Goal: Task Accomplishment & Management: Manage account settings

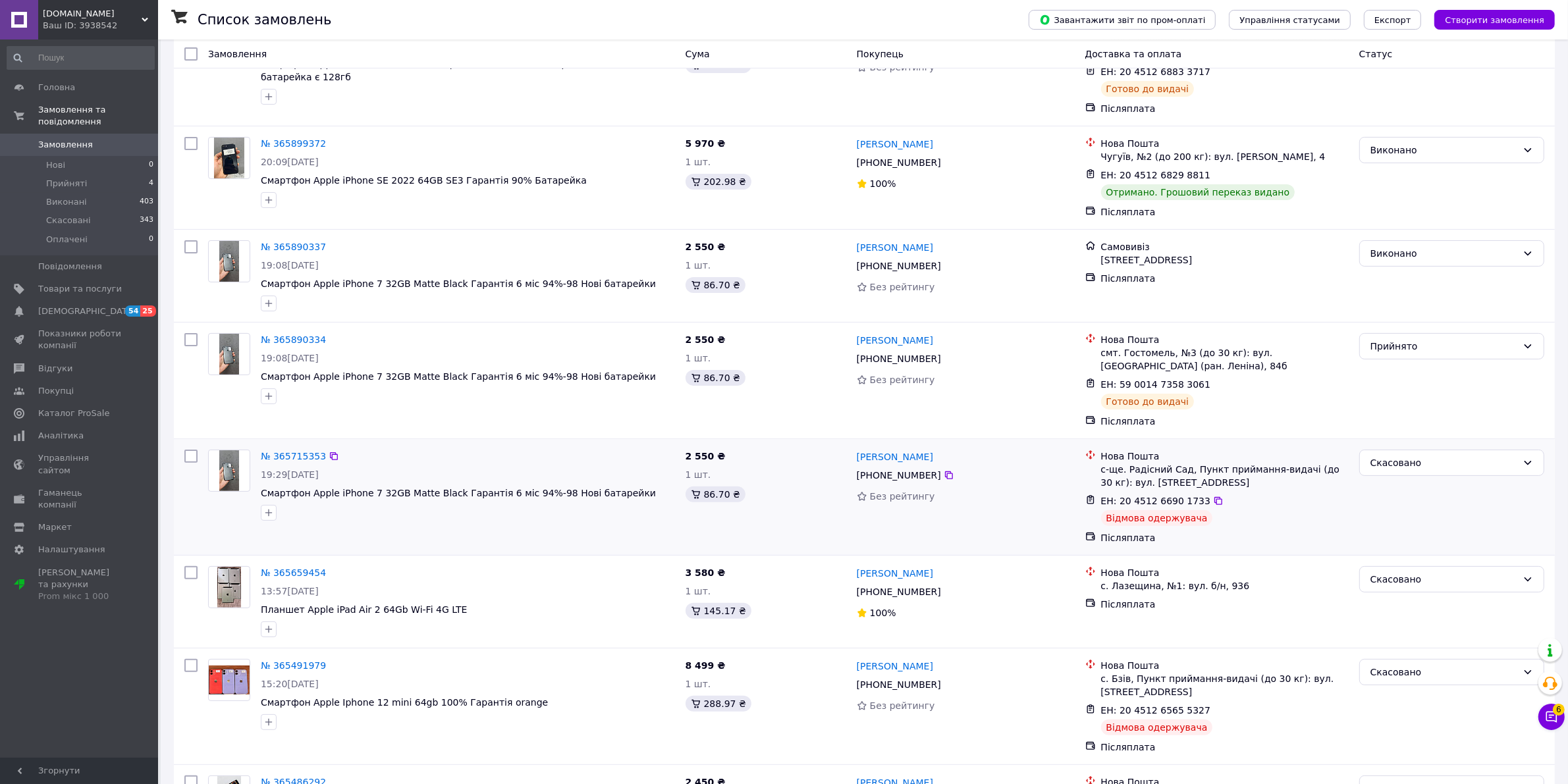
scroll to position [411, 0]
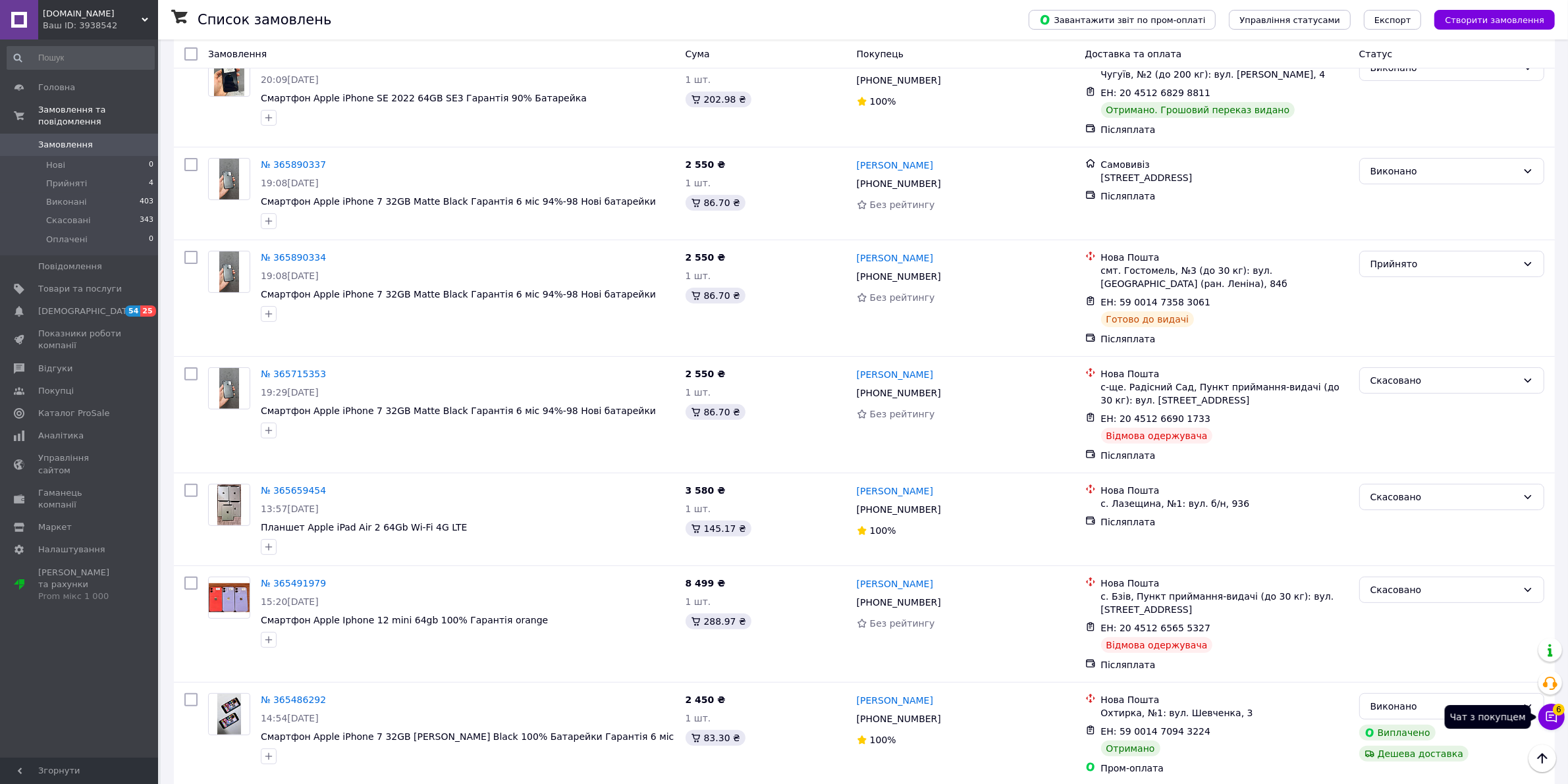
click at [1553, 711] on span "6" at bounding box center [1559, 707] width 12 height 12
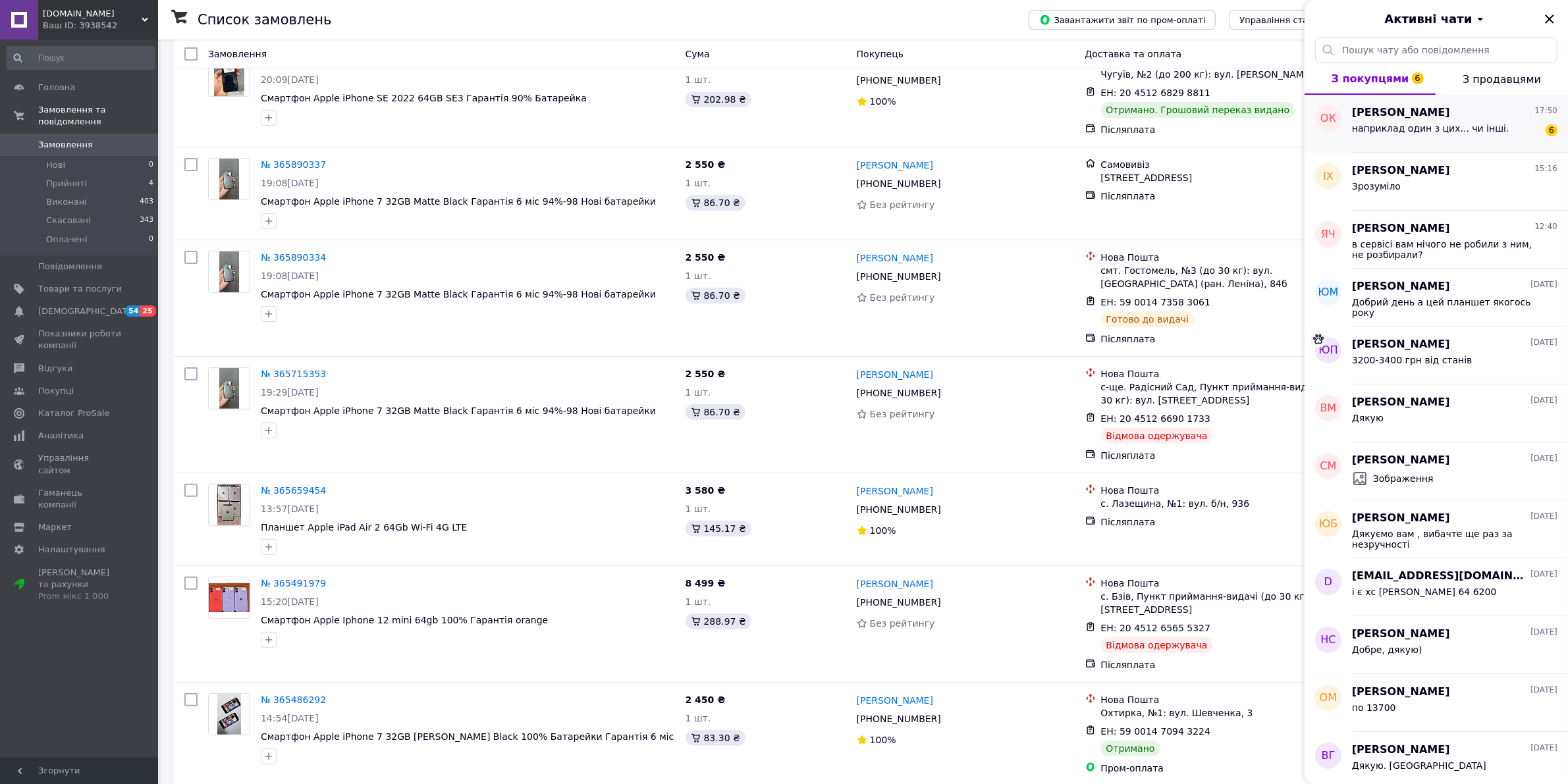
click at [1462, 139] on div "наприклад один з цих... чи інші." at bounding box center [1431, 132] width 157 height 18
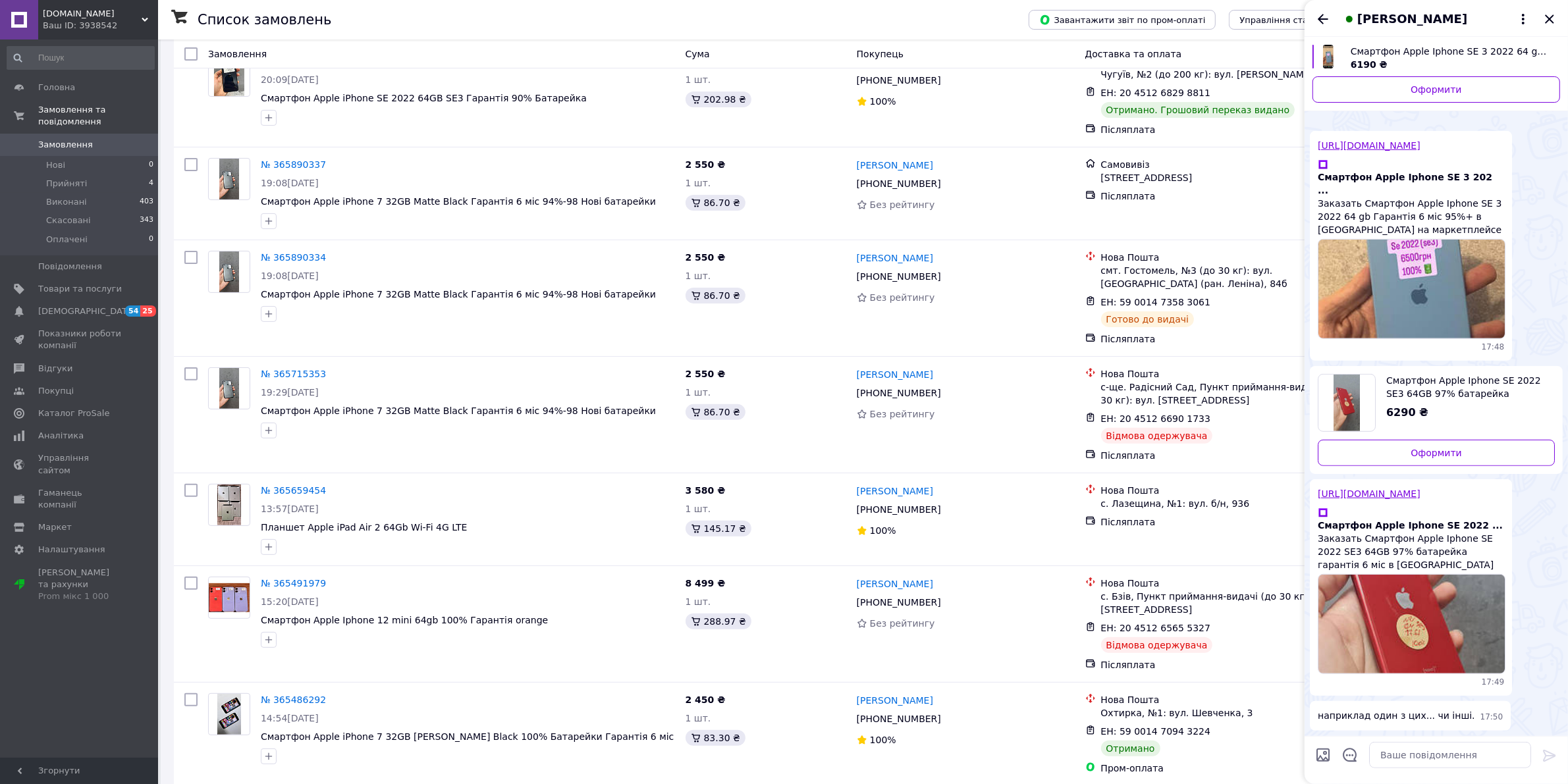
scroll to position [2462, 0]
click at [1439, 760] on textarea at bounding box center [1450, 755] width 162 height 26
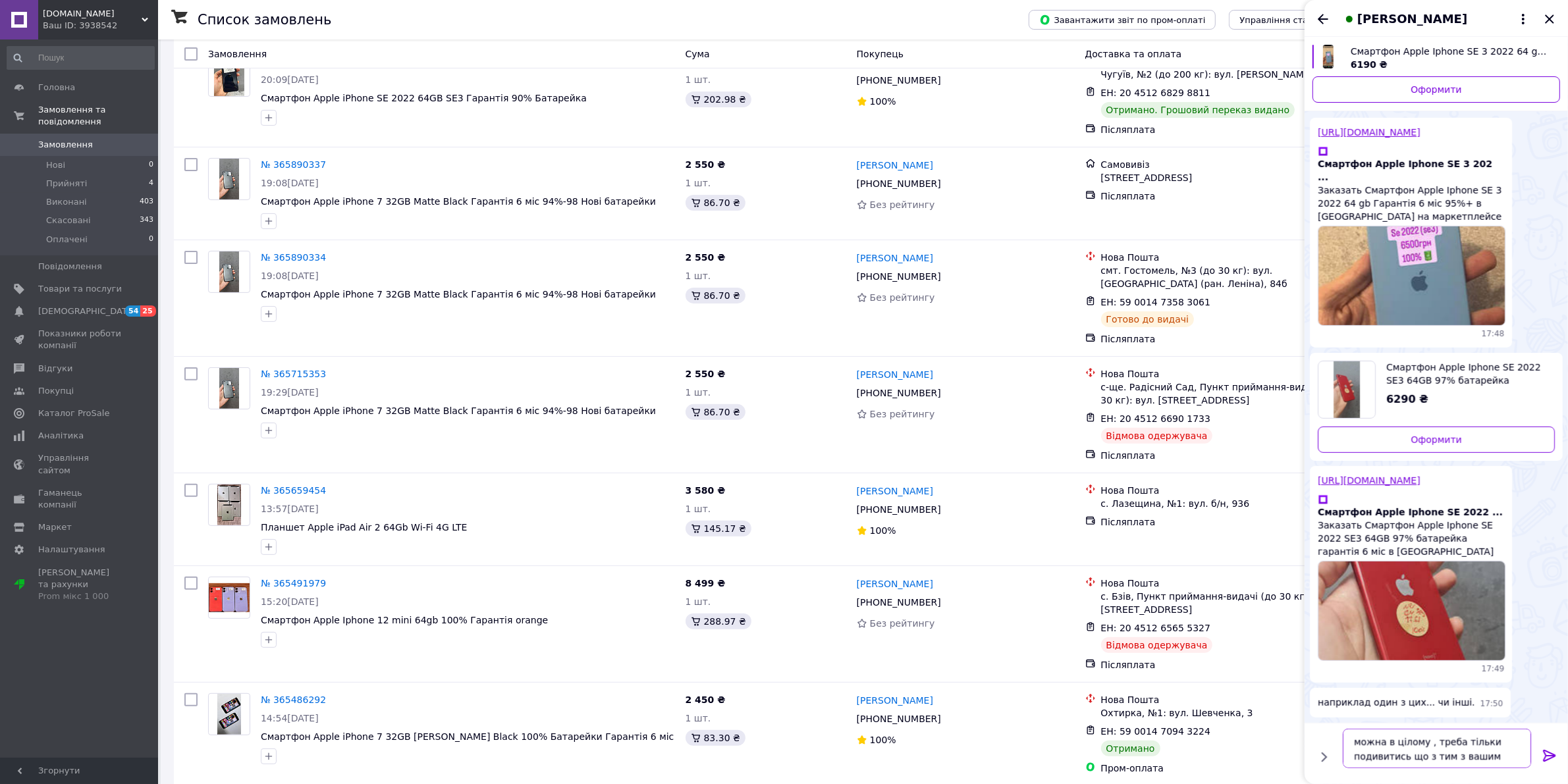
type textarea "можна в цілому , треба тільки подивитись що з тим з вашим"
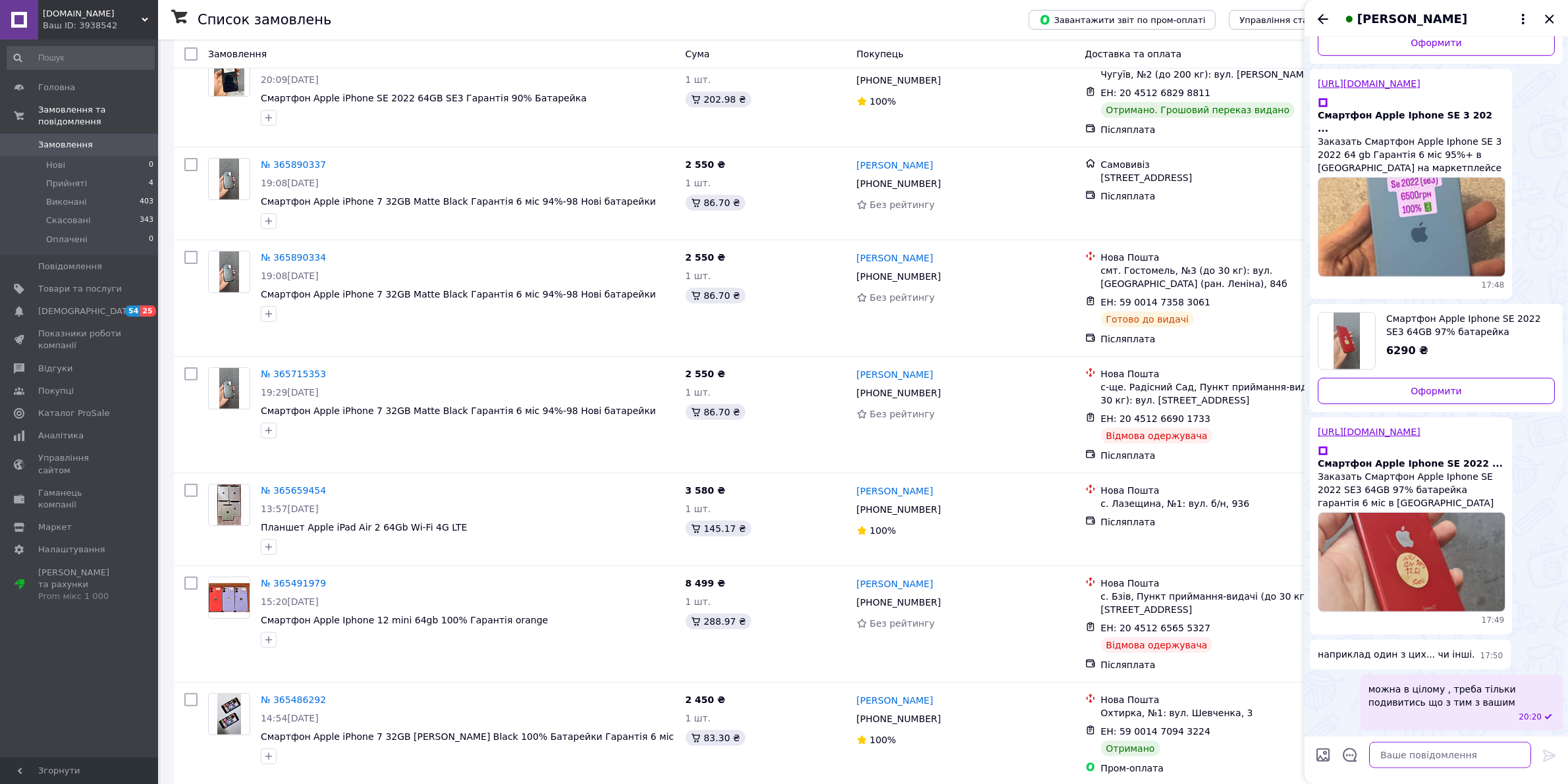
scroll to position [1479, 0]
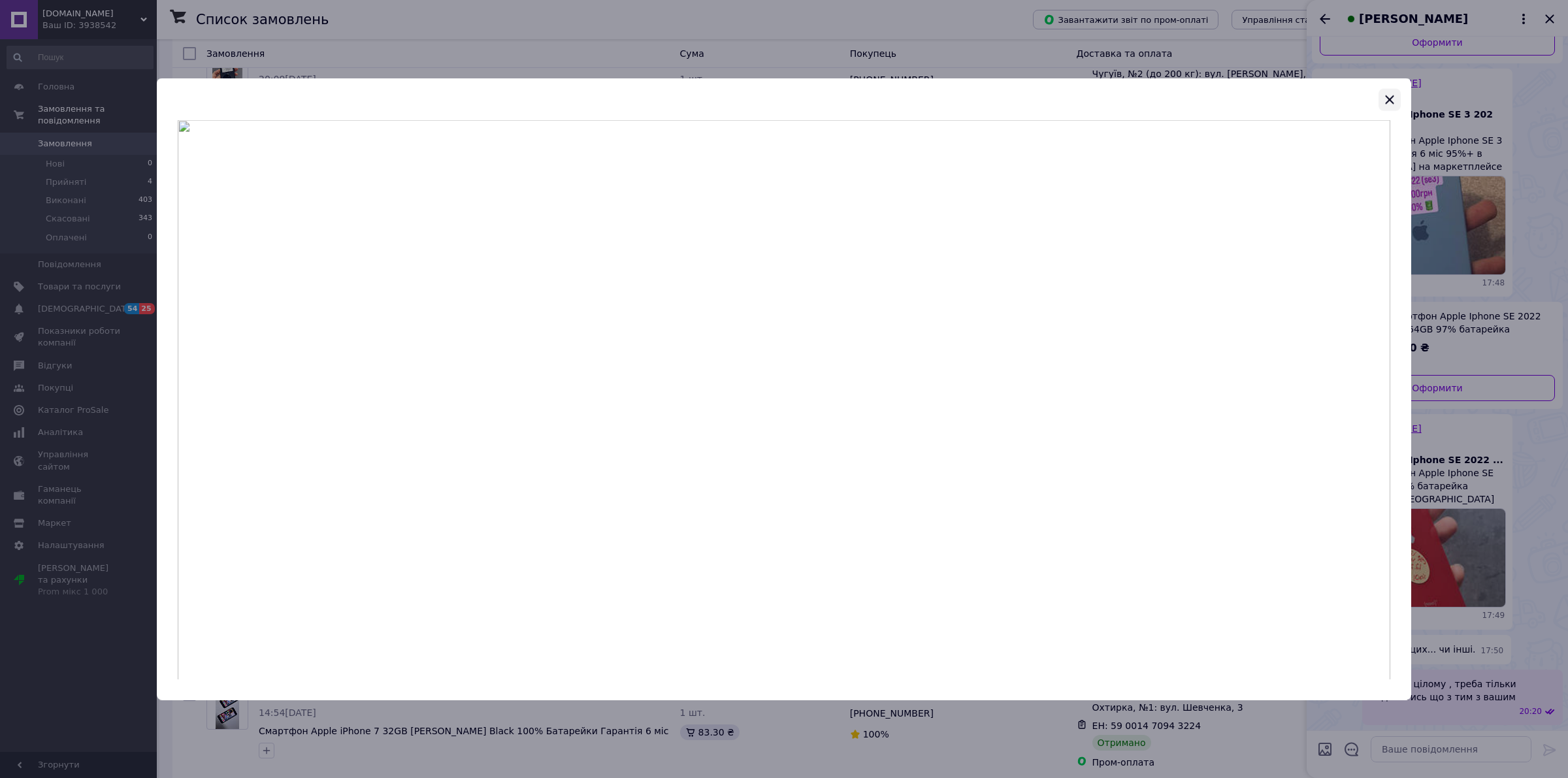
click at [1390, 96] on icon "button" at bounding box center [1390, 99] width 16 height 16
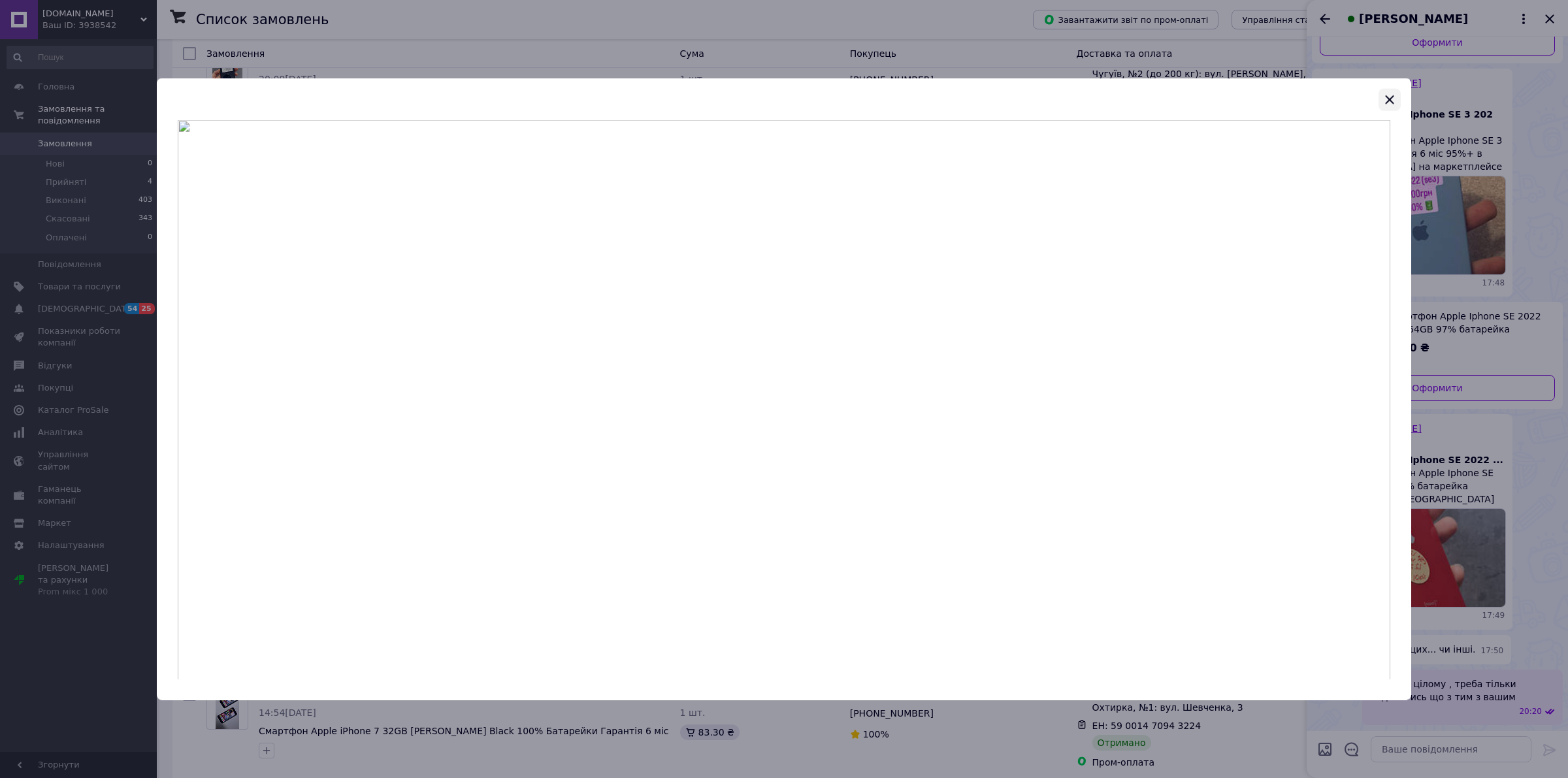
click at [1388, 102] on icon "button" at bounding box center [1390, 99] width 16 height 16
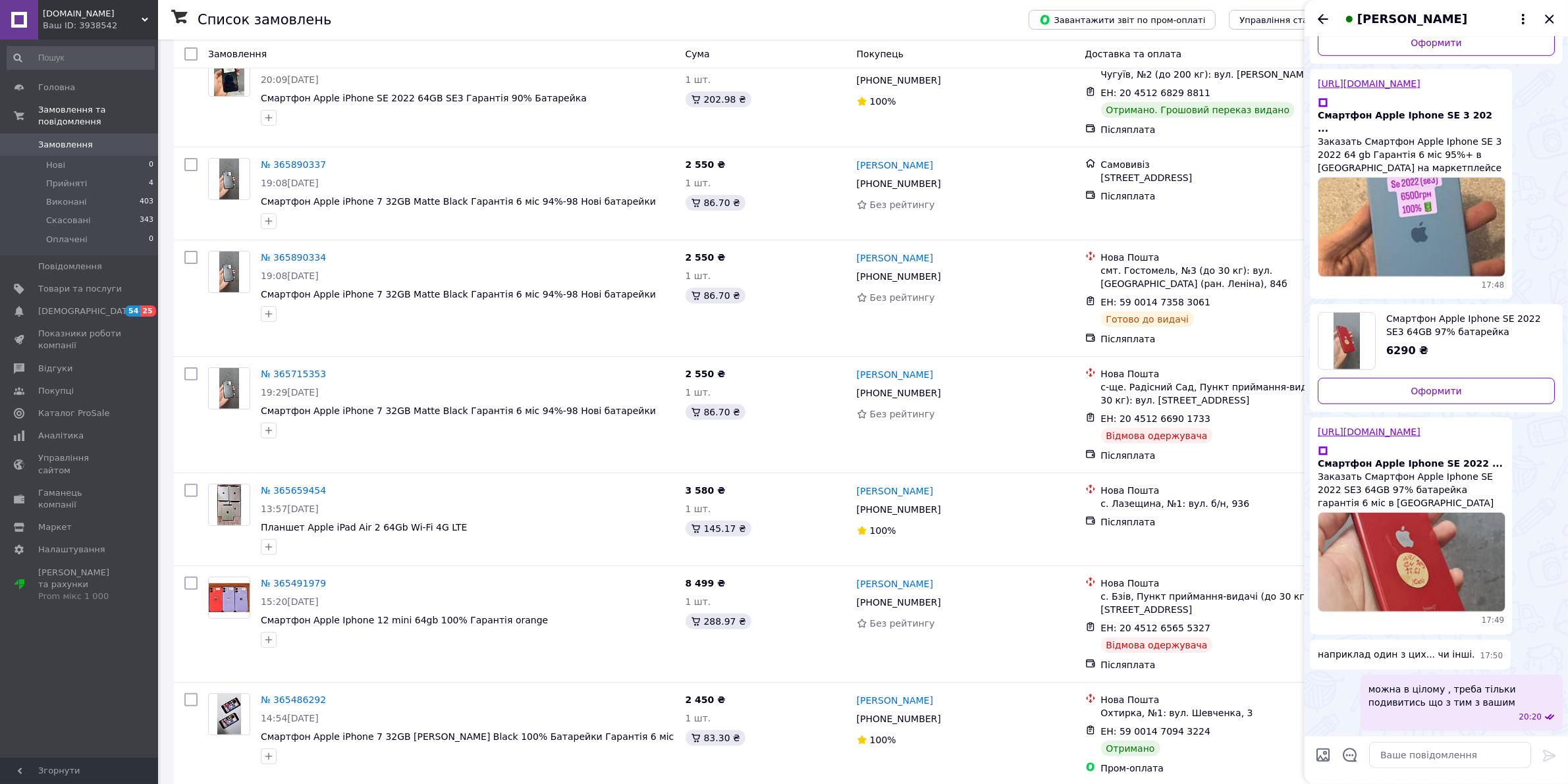
scroll to position [1231, 0]
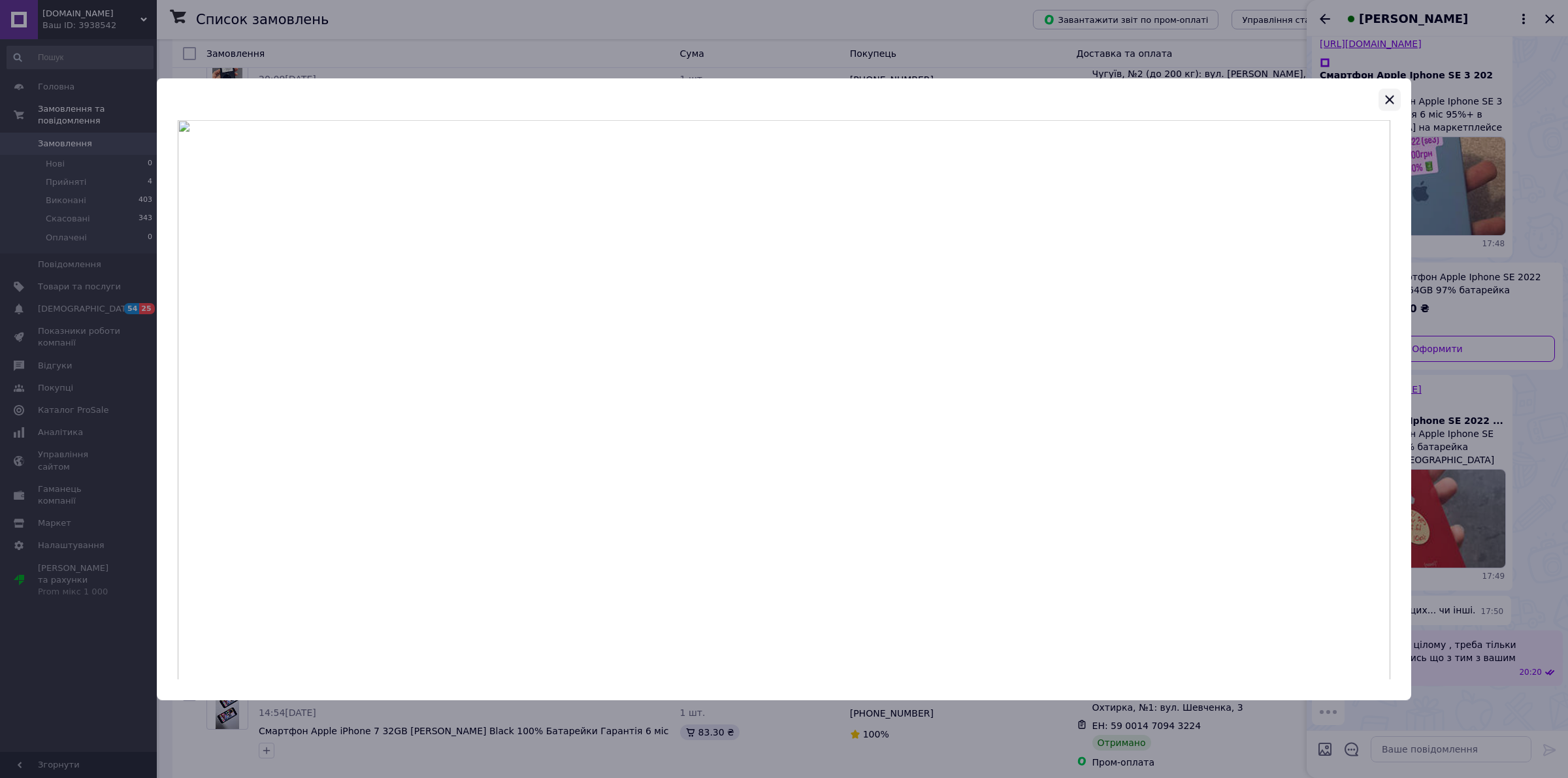
click at [1385, 99] on icon "button" at bounding box center [1390, 99] width 16 height 16
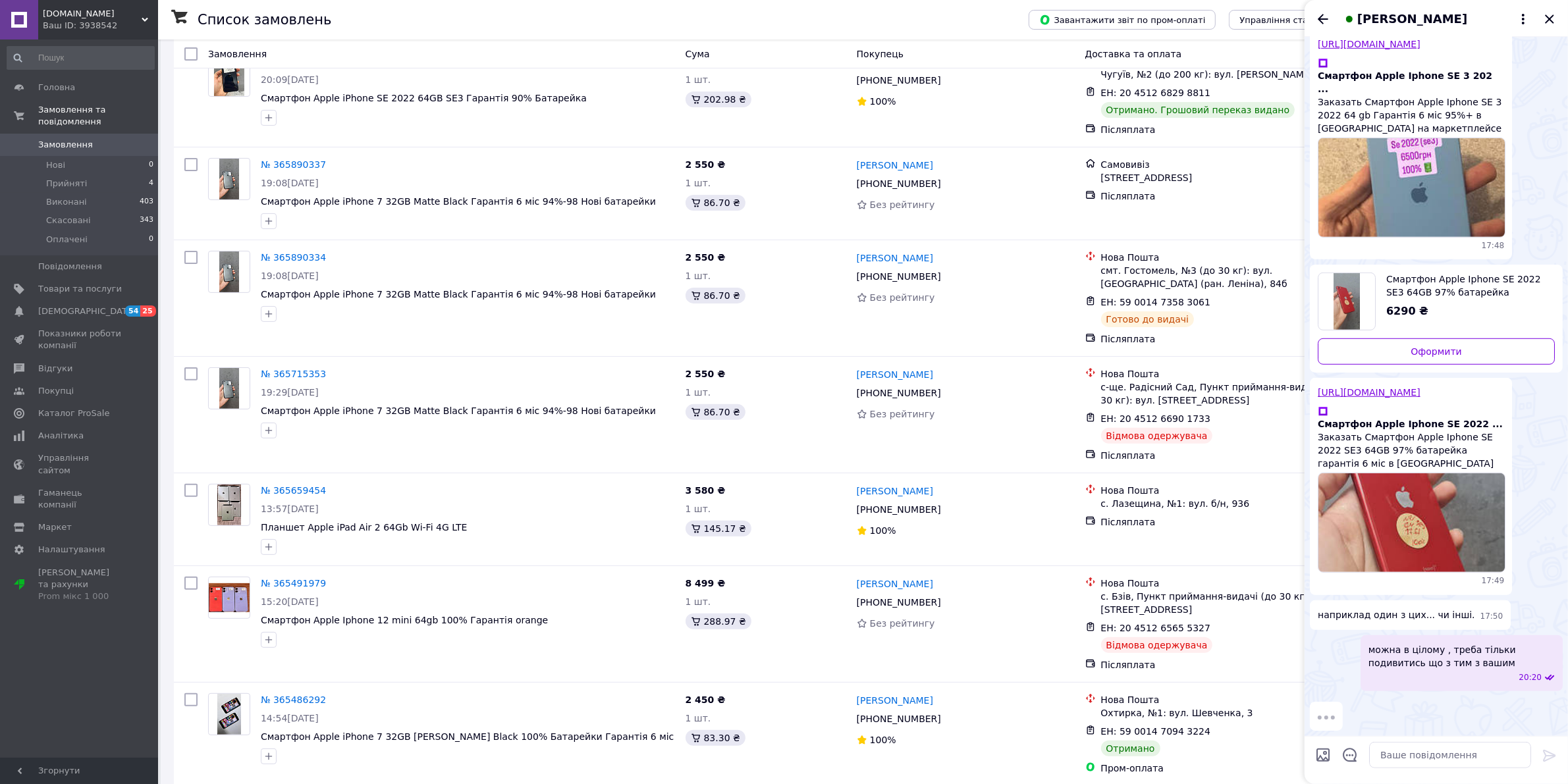
scroll to position [1067, 0]
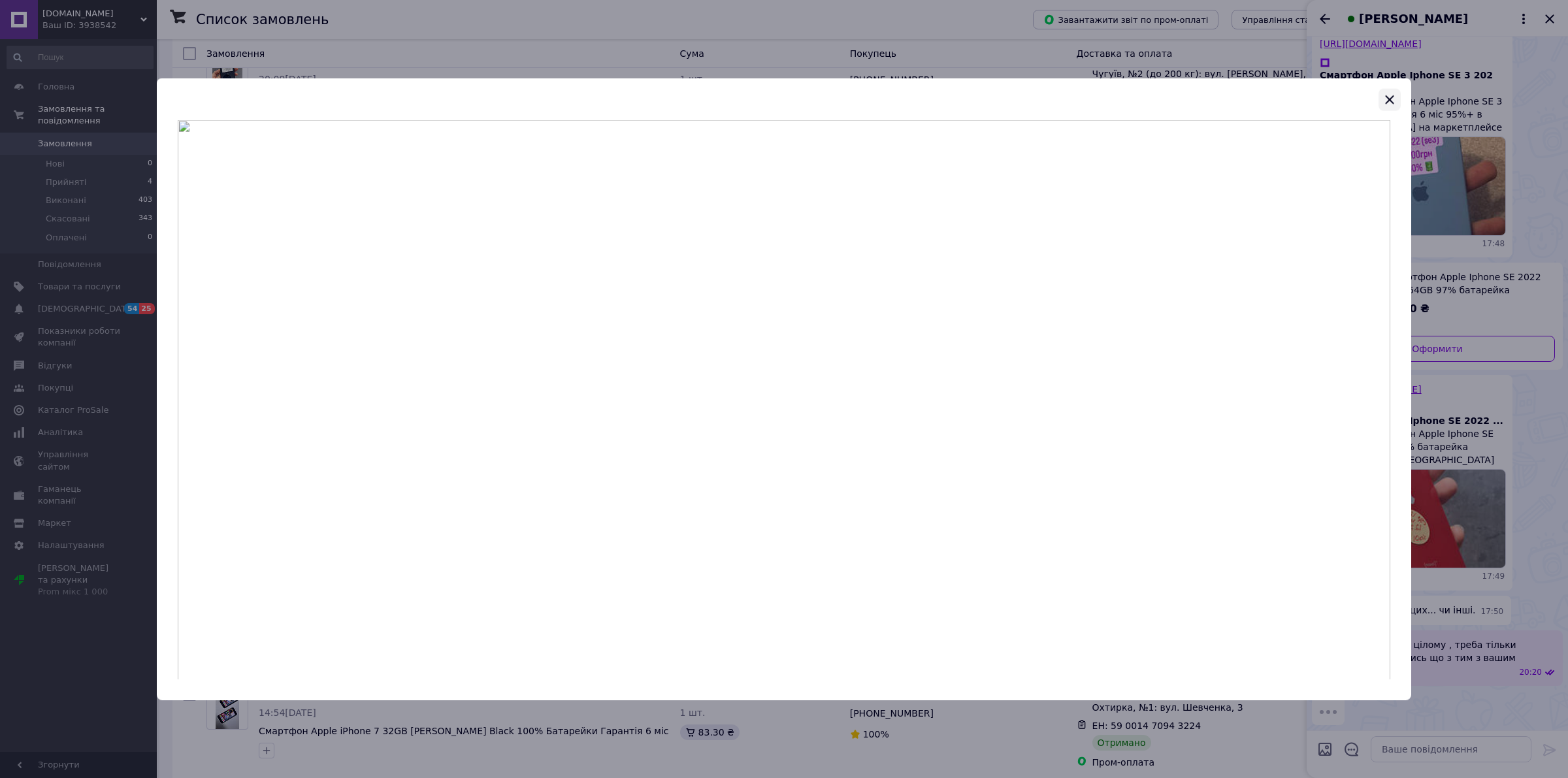
click at [1388, 99] on icon "button" at bounding box center [1390, 99] width 16 height 16
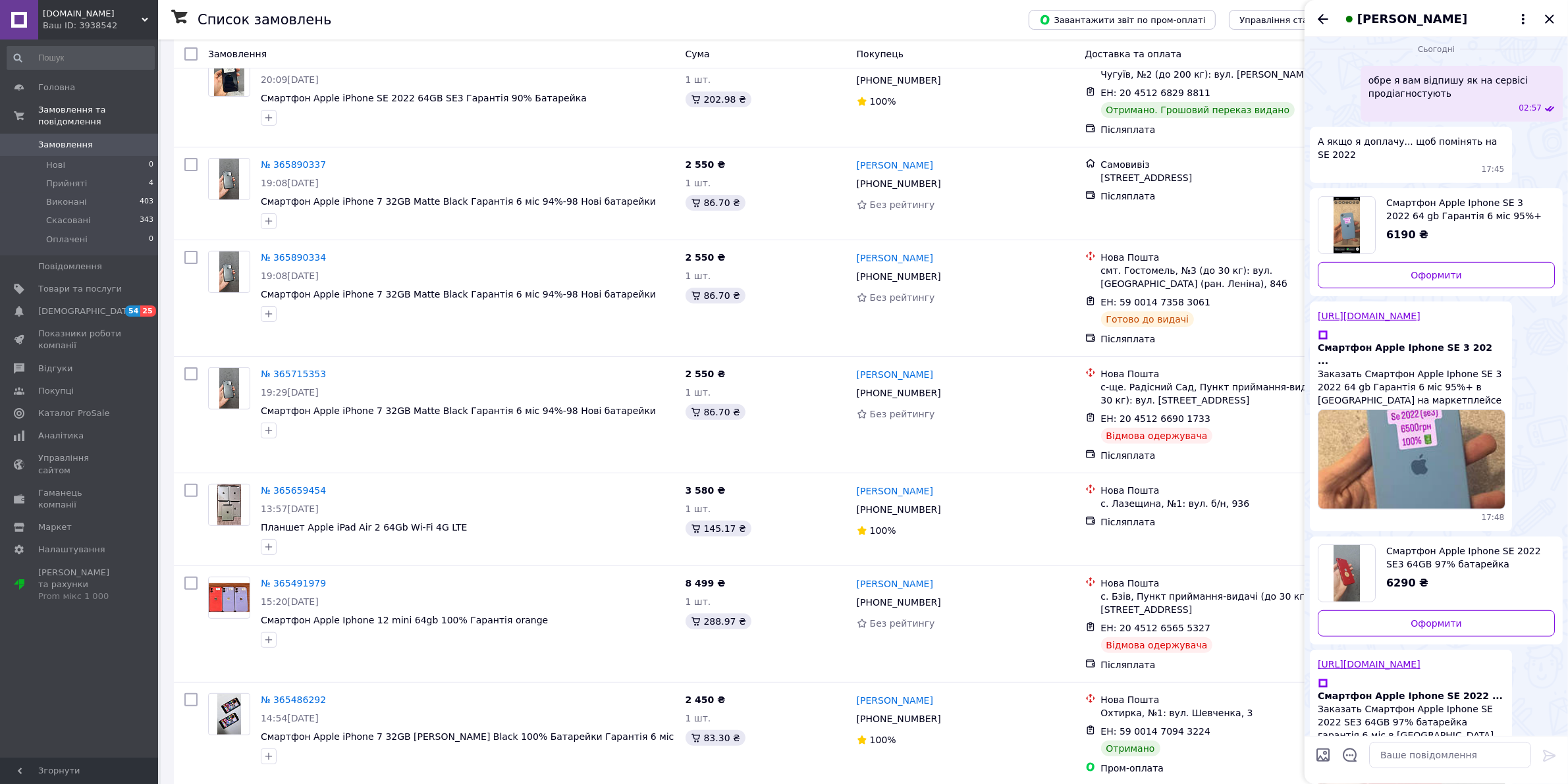
scroll to position [656, 0]
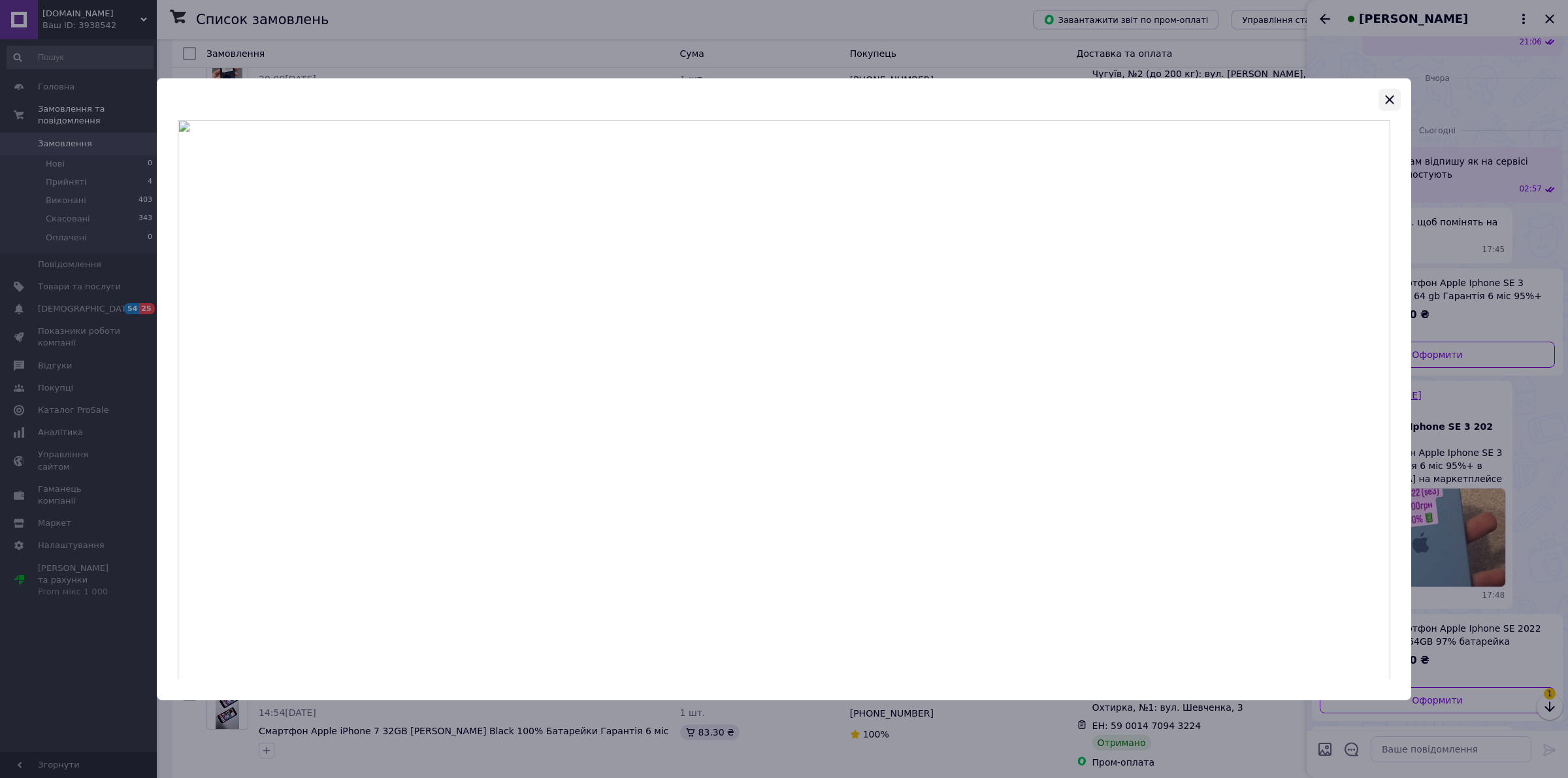
click at [1395, 94] on icon "button" at bounding box center [1390, 99] width 16 height 16
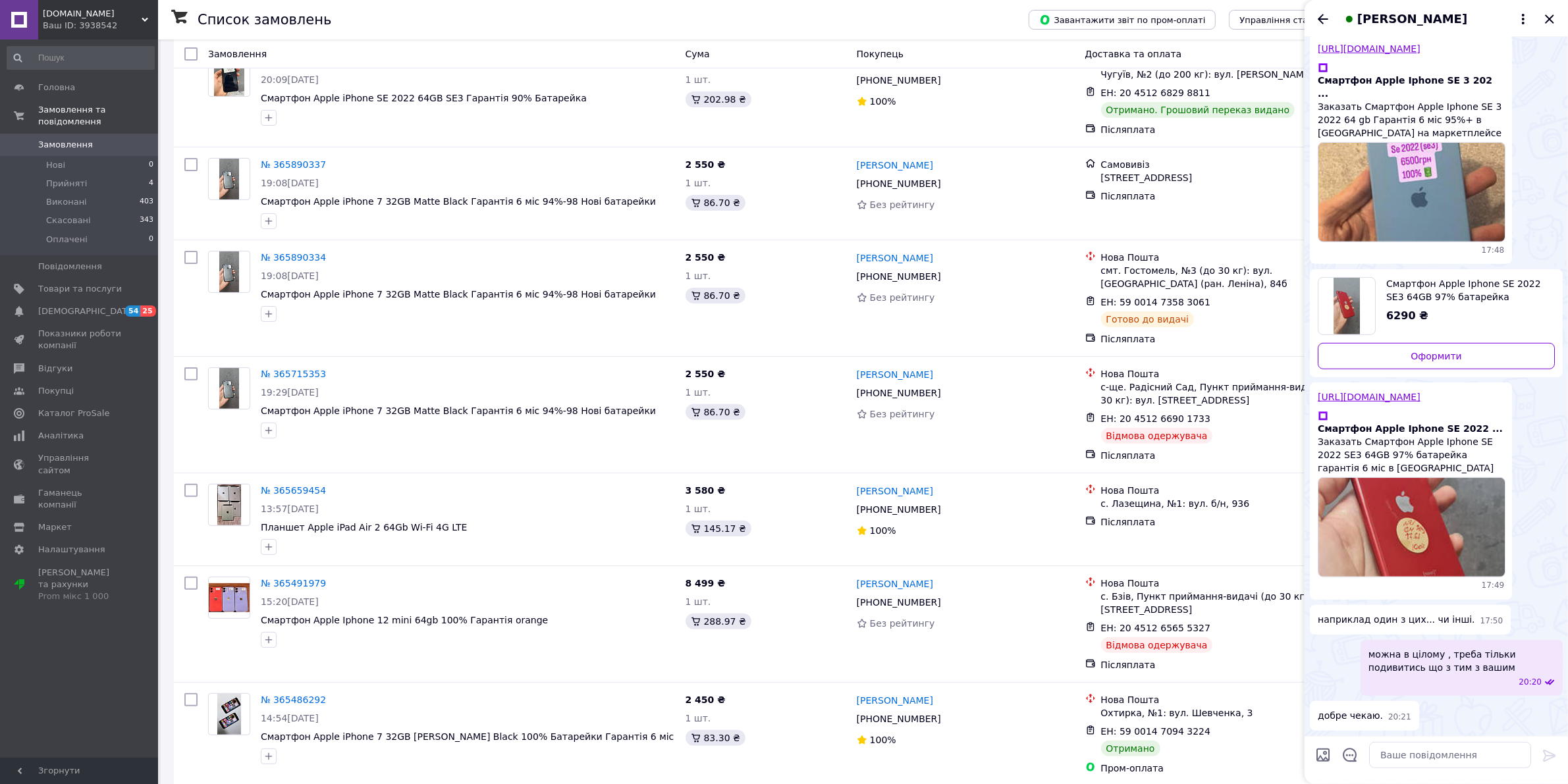
scroll to position [1678, 0]
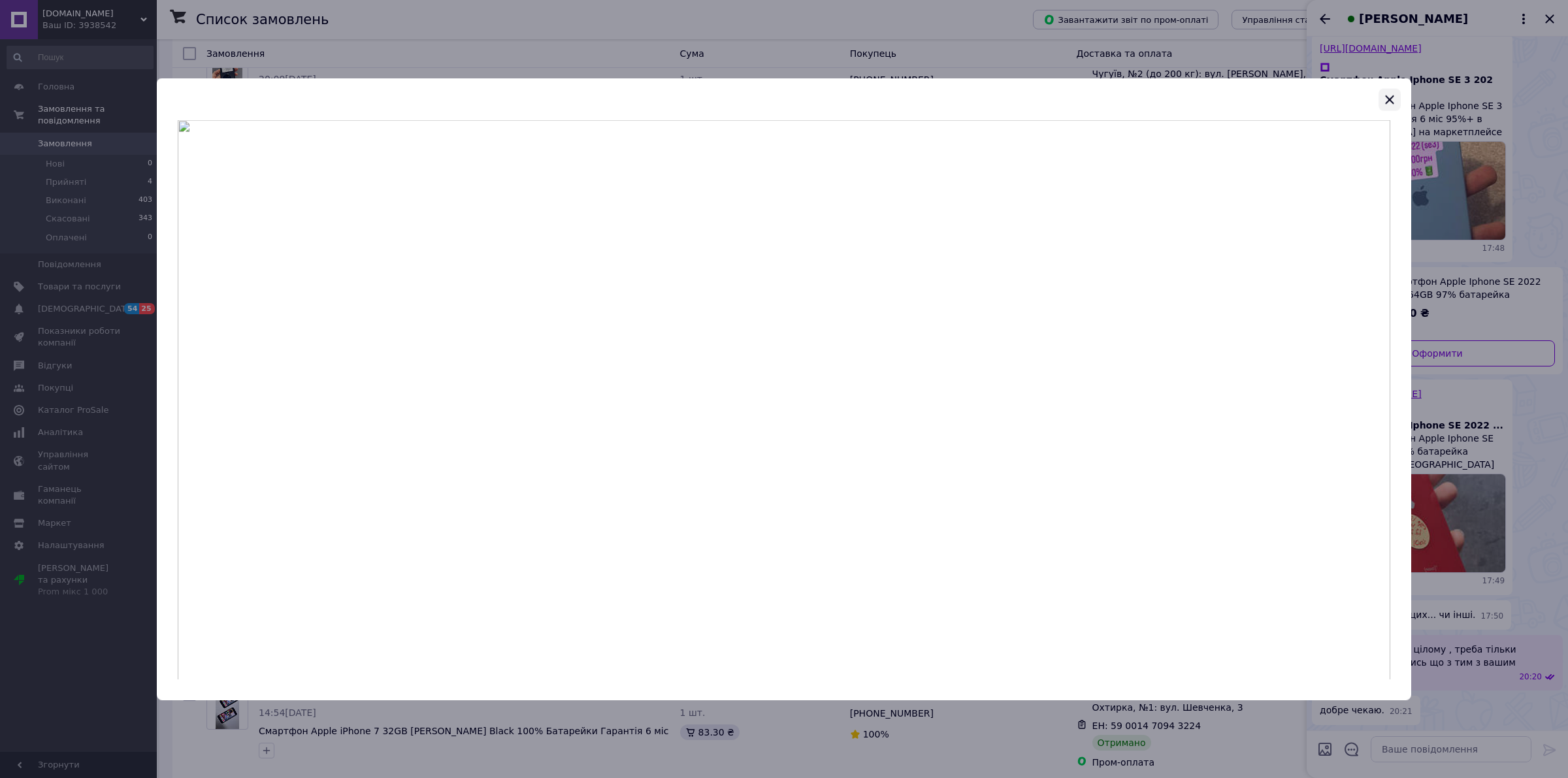
click at [1385, 96] on icon "button" at bounding box center [1390, 99] width 16 height 16
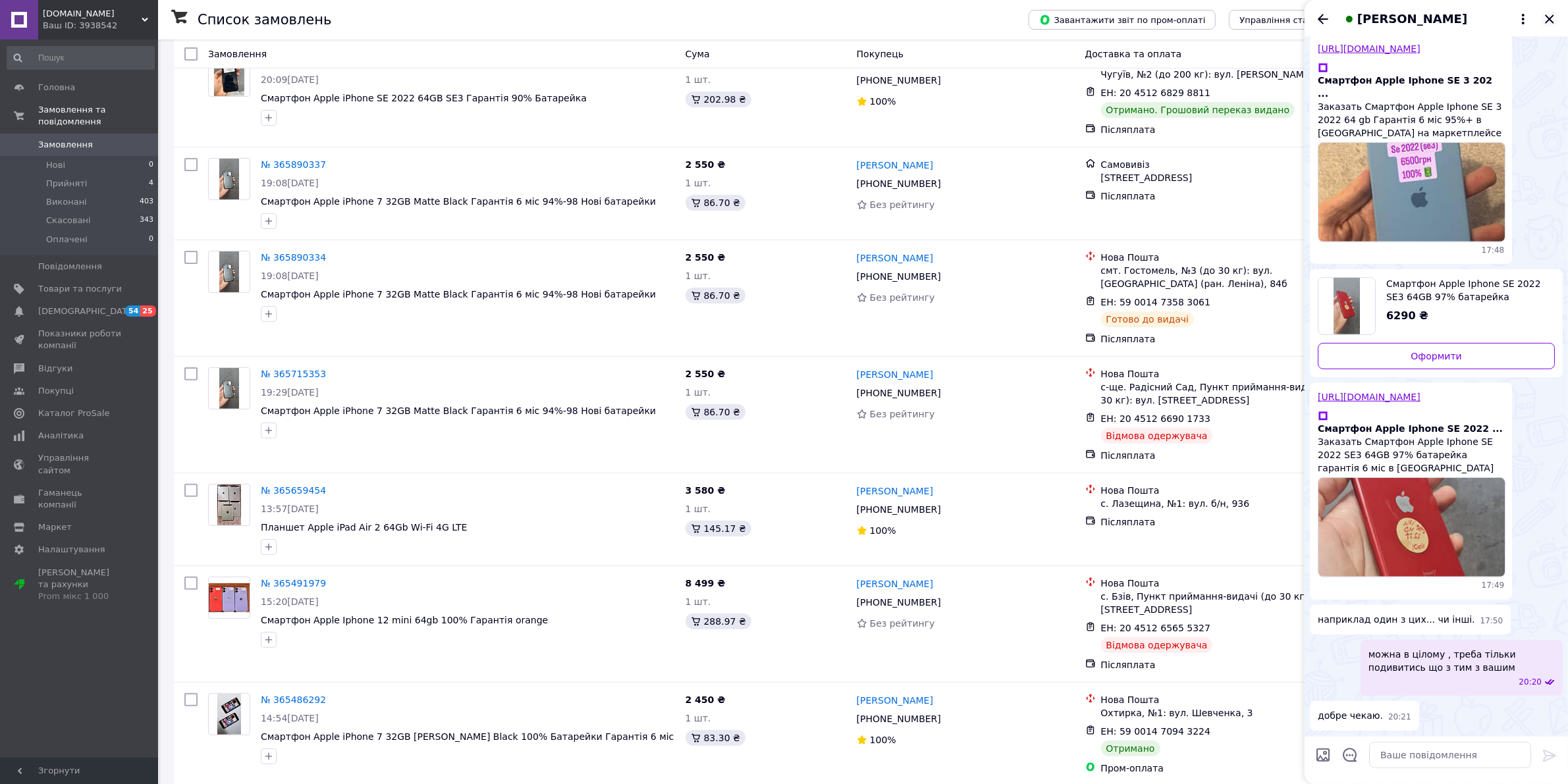
click at [1549, 12] on icon "Закрити" at bounding box center [1550, 19] width 16 height 16
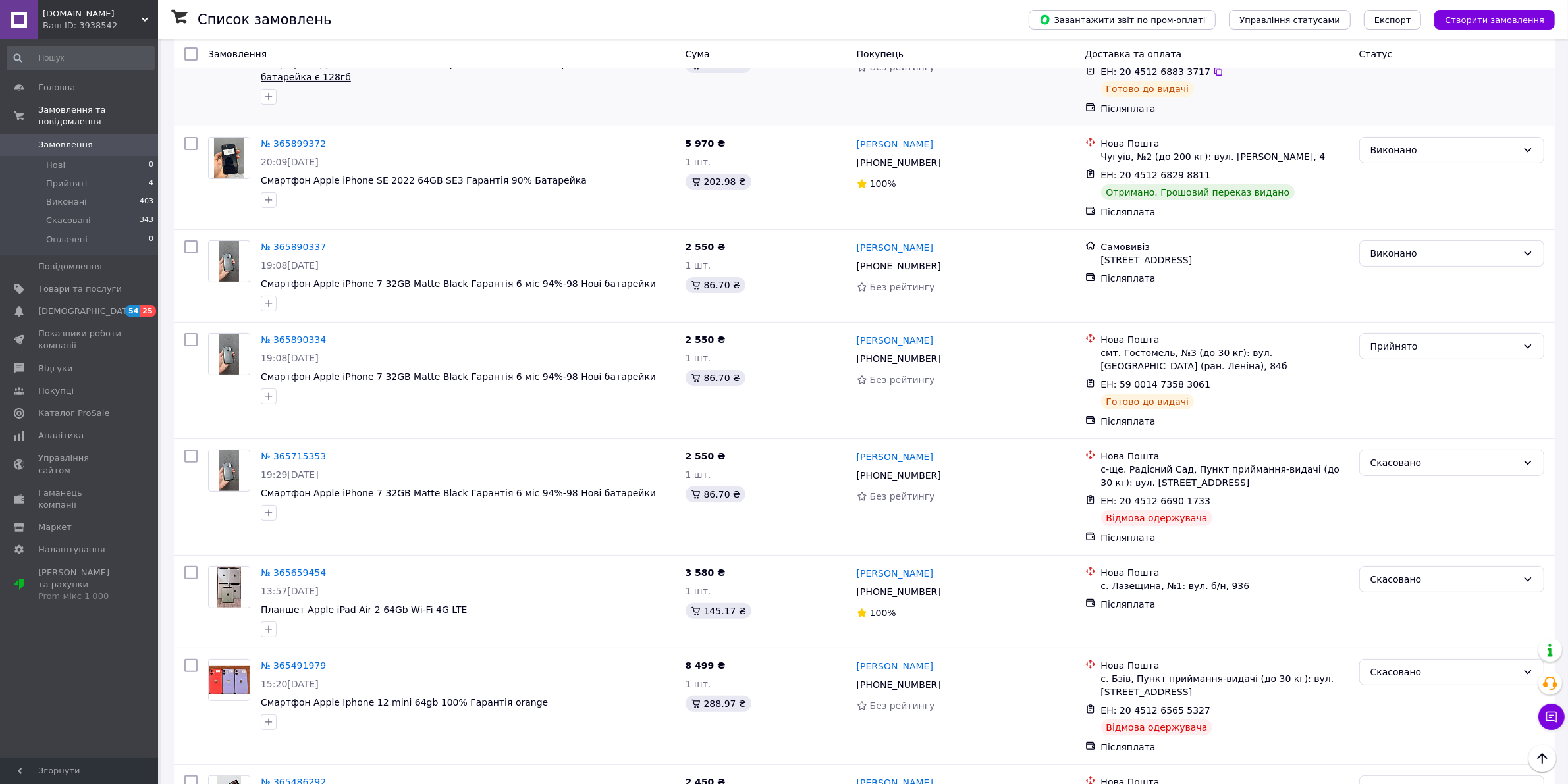
scroll to position [165, 0]
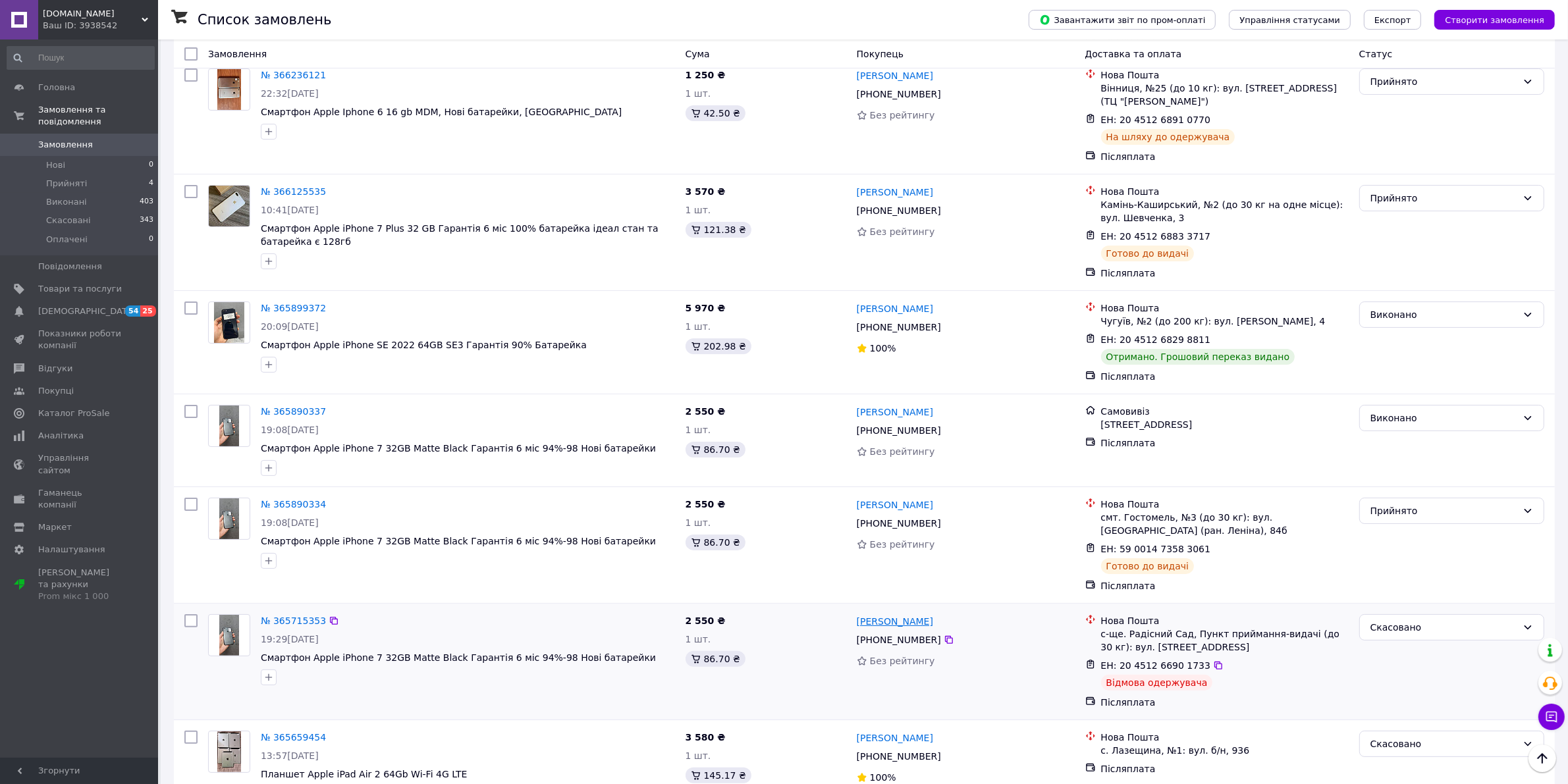
click at [884, 625] on link "[PERSON_NAME]" at bounding box center [895, 622] width 76 height 13
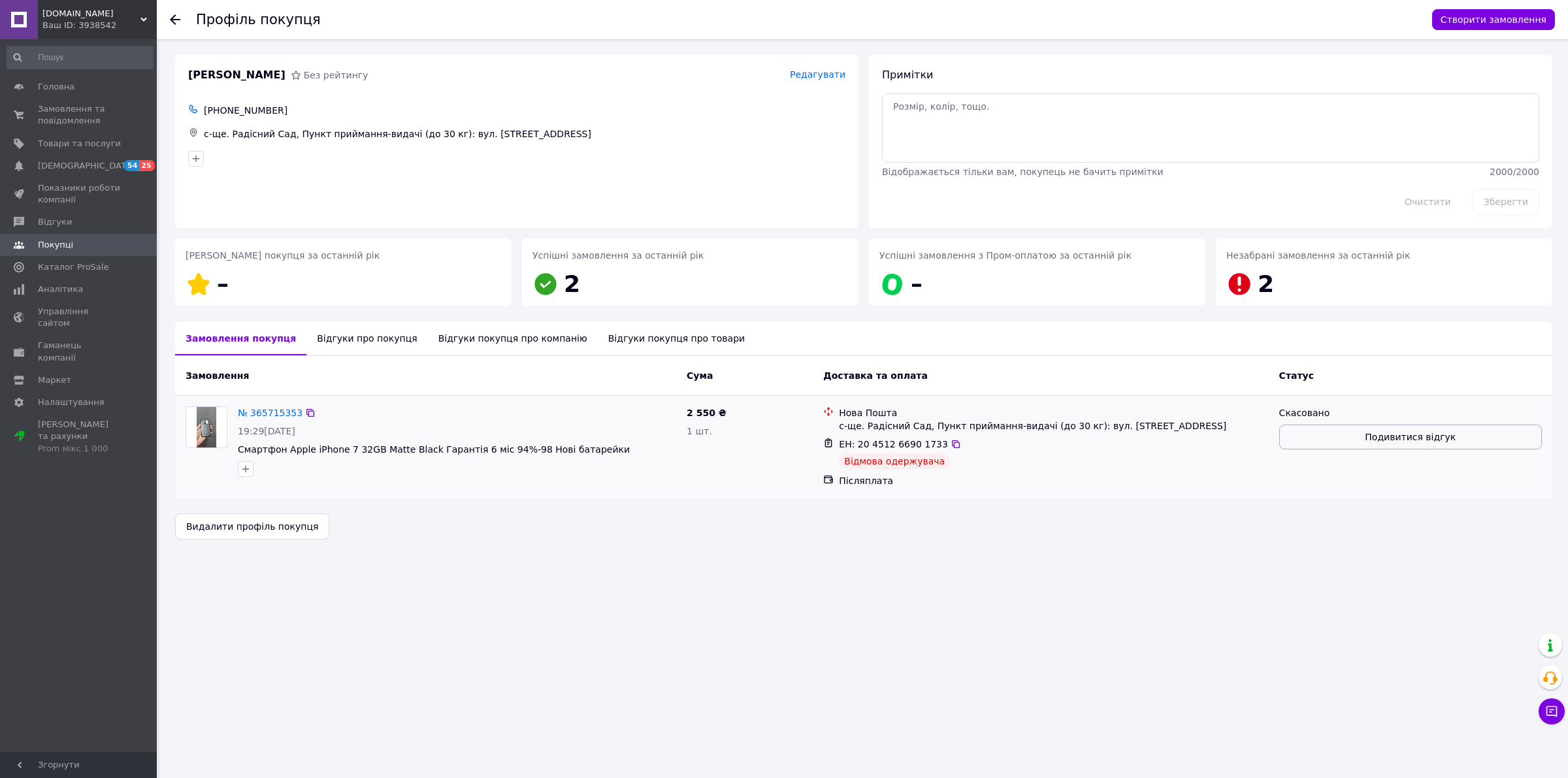
click at [1354, 438] on button "Подивитися відгук" at bounding box center [1410, 437] width 263 height 24
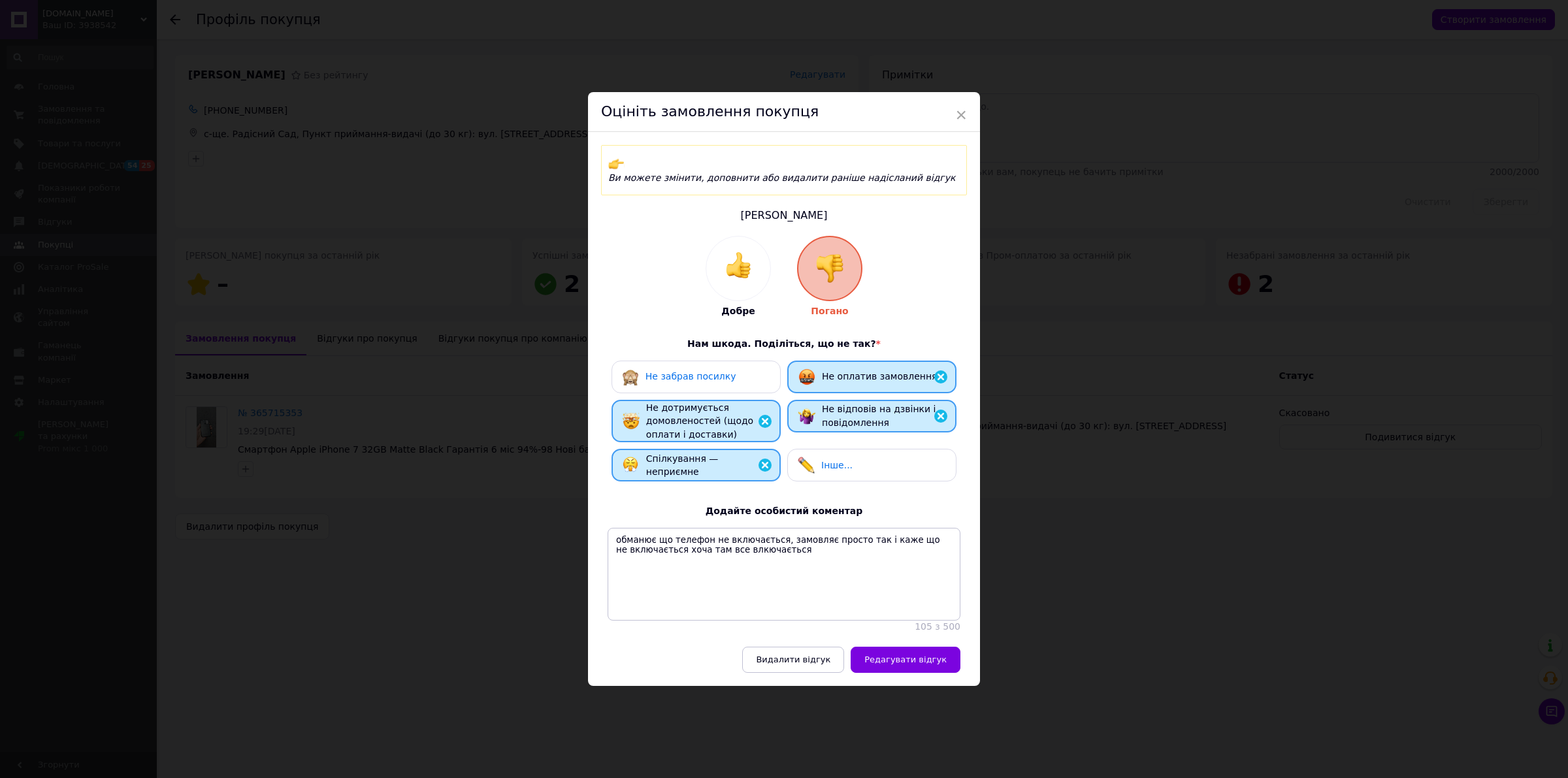
click at [709, 376] on div "Не забрав посилку" at bounding box center [679, 377] width 114 height 17
click at [920, 668] on button "Редагувати відгук" at bounding box center [905, 660] width 110 height 26
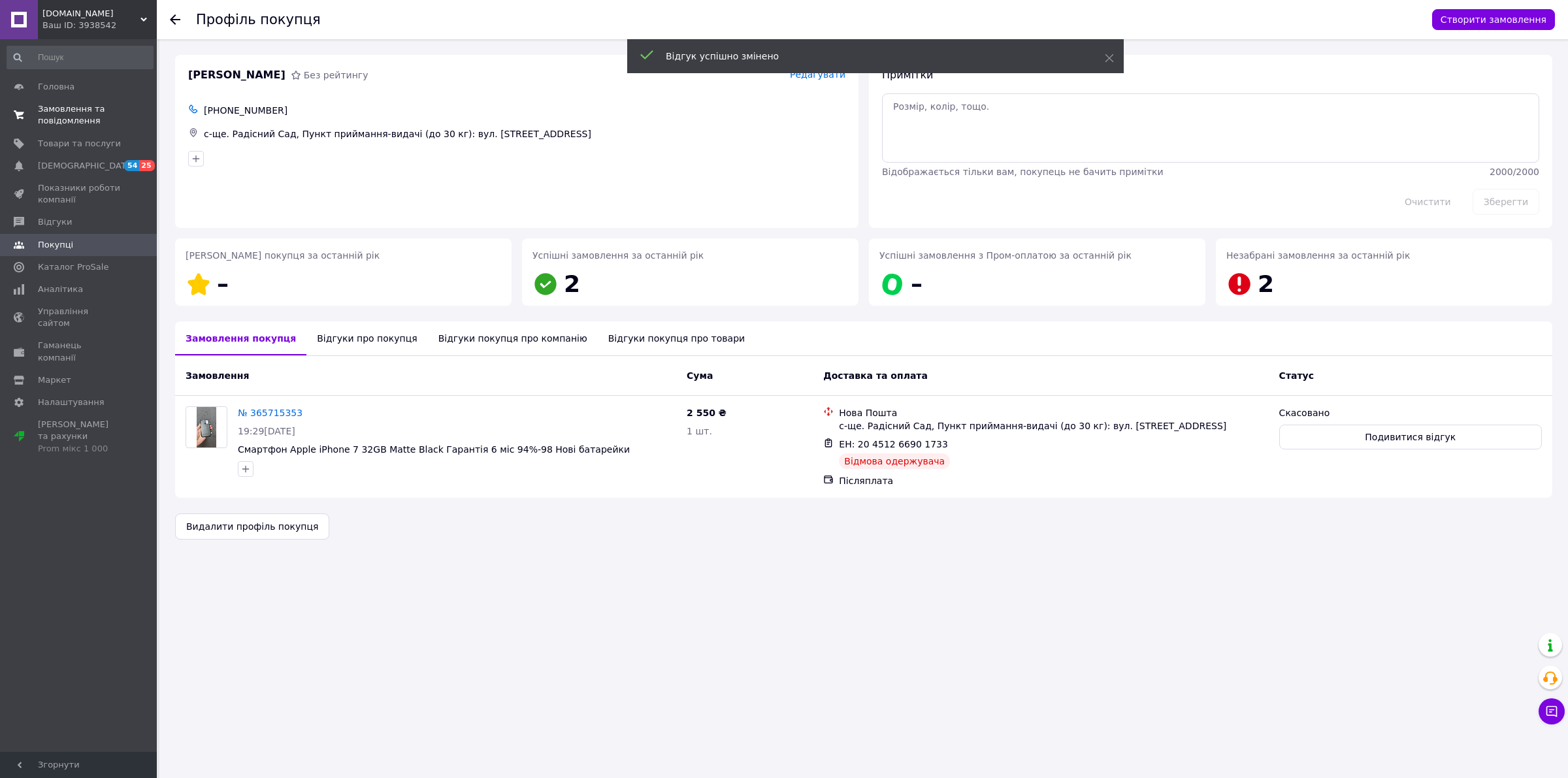
click at [57, 112] on span "Замовлення та повідомлення" at bounding box center [79, 114] width 83 height 24
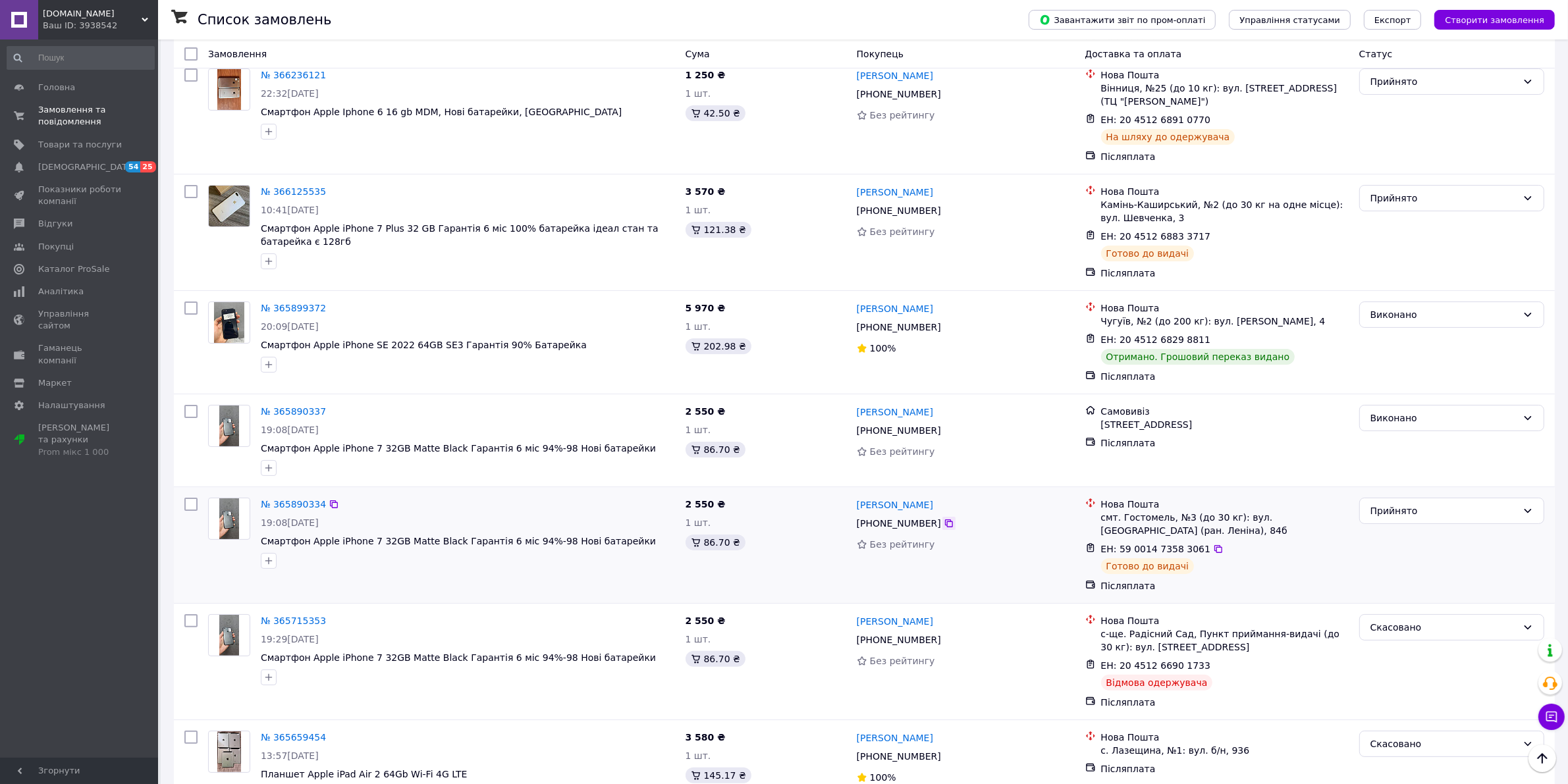
scroll to position [247, 0]
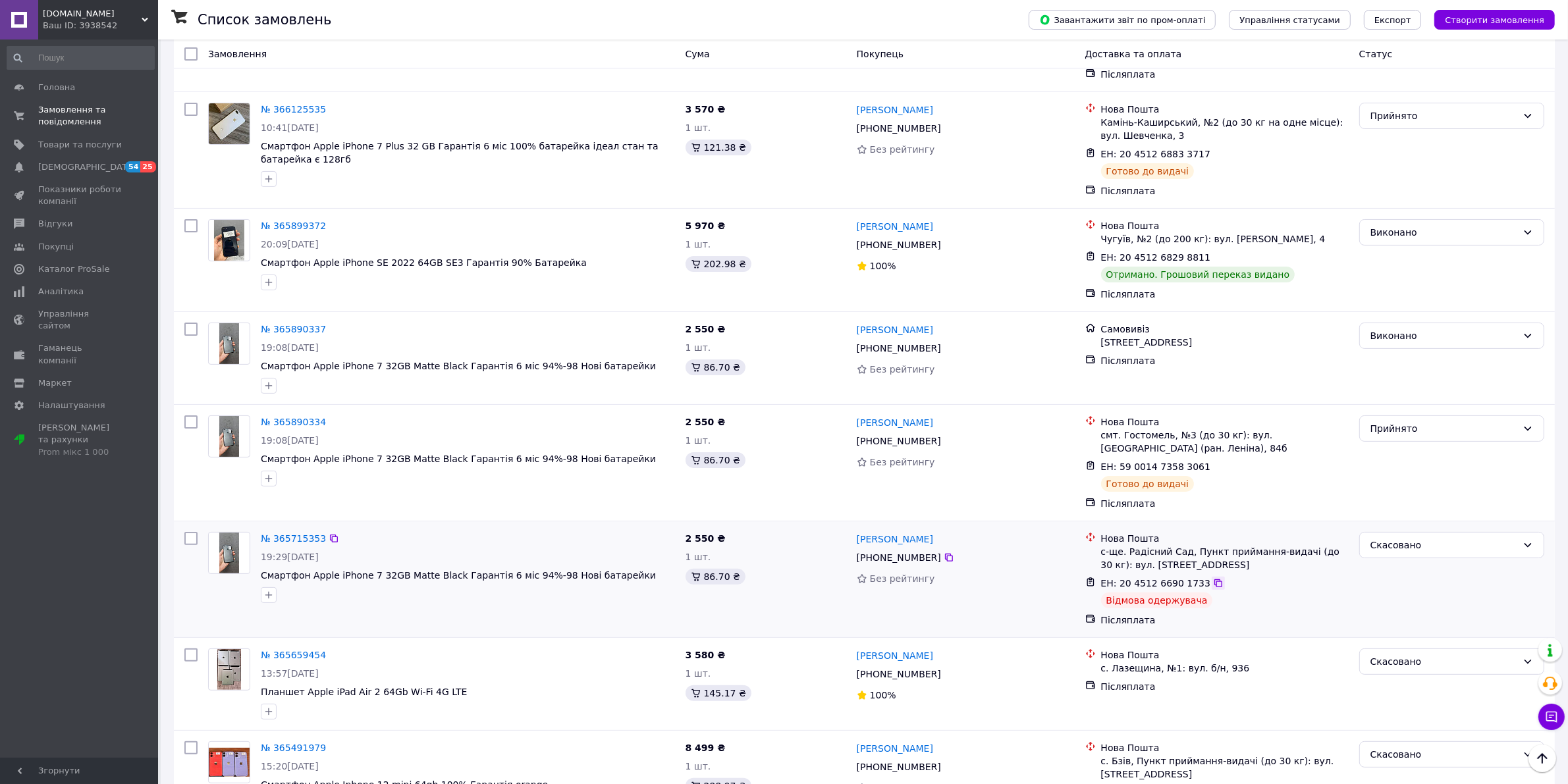
click at [1215, 587] on icon at bounding box center [1218, 583] width 8 height 8
click at [298, 426] on link "№ 365890334" at bounding box center [293, 422] width 65 height 11
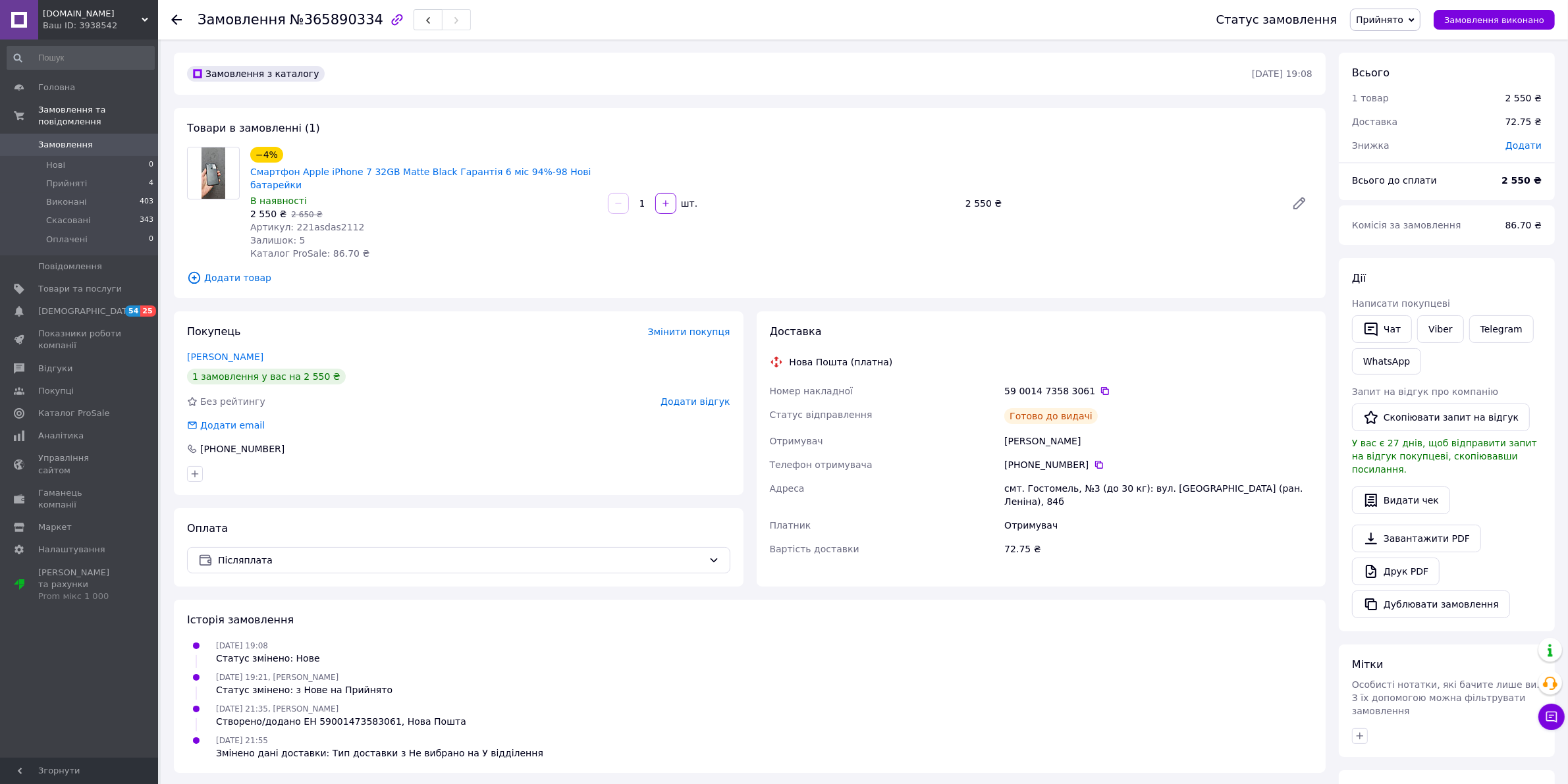
click at [65, 139] on span "Замовлення" at bounding box center [65, 145] width 54 height 12
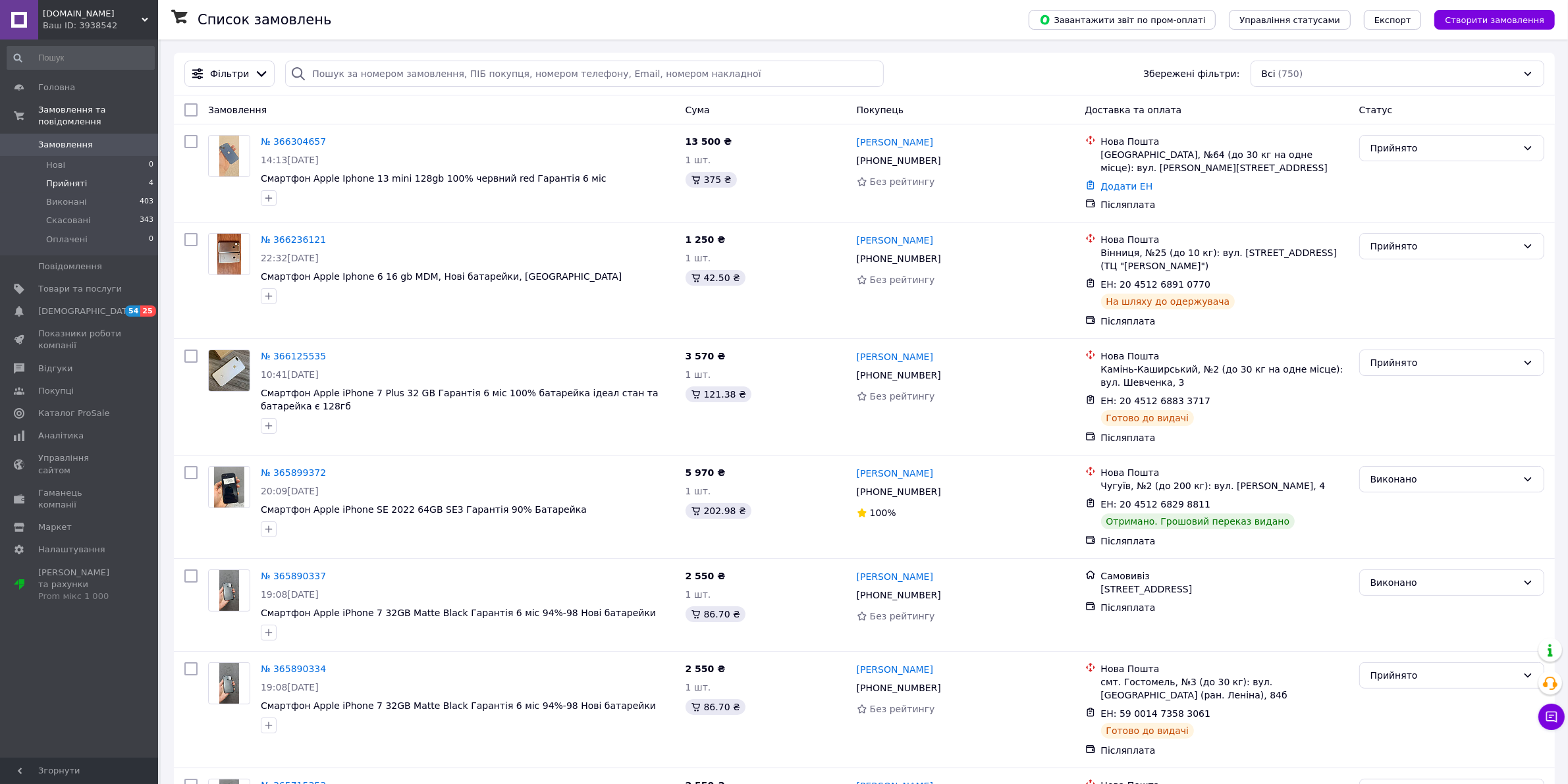
click at [70, 178] on span "Прийняті" at bounding box center [67, 183] width 41 height 12
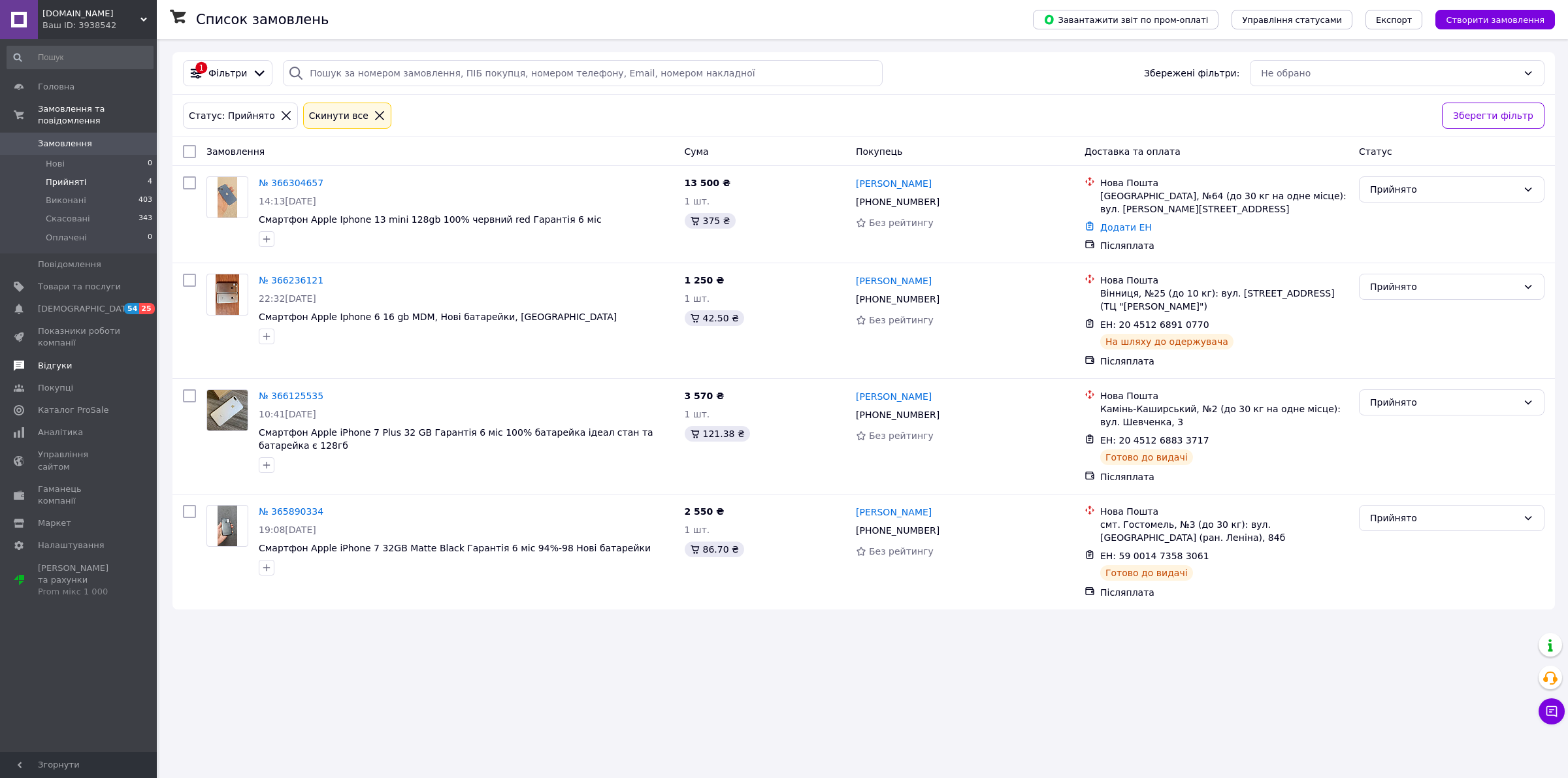
click at [54, 360] on span "Відгуки" at bounding box center [55, 366] width 34 height 12
